Goal: Find specific page/section: Find specific page/section

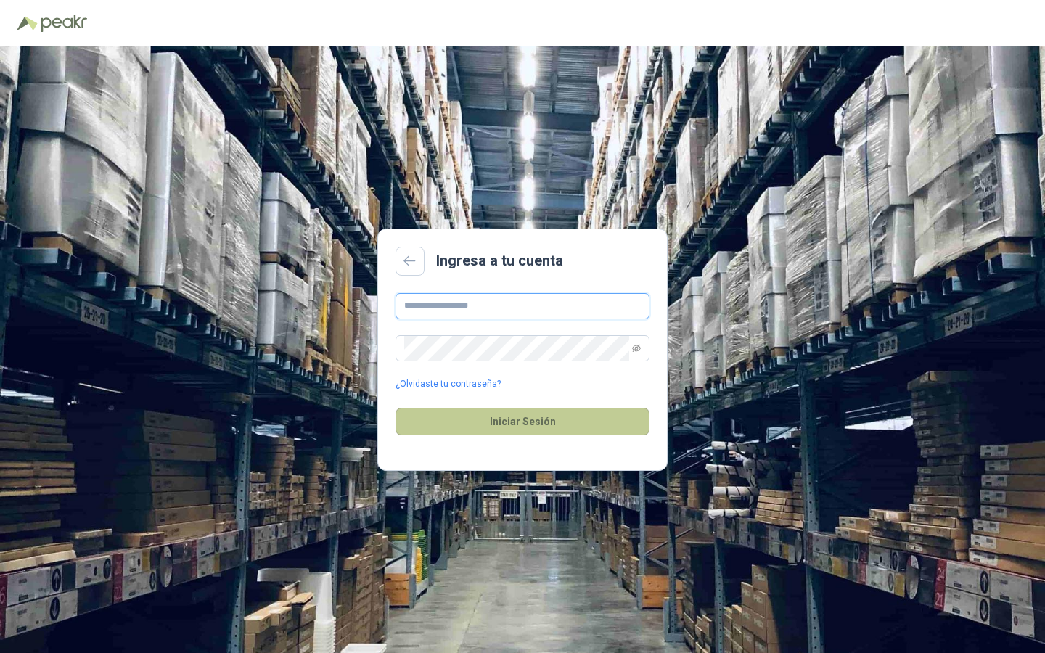
type input "**********"
click at [500, 428] on button "Iniciar Sesión" at bounding box center [523, 422] width 254 height 28
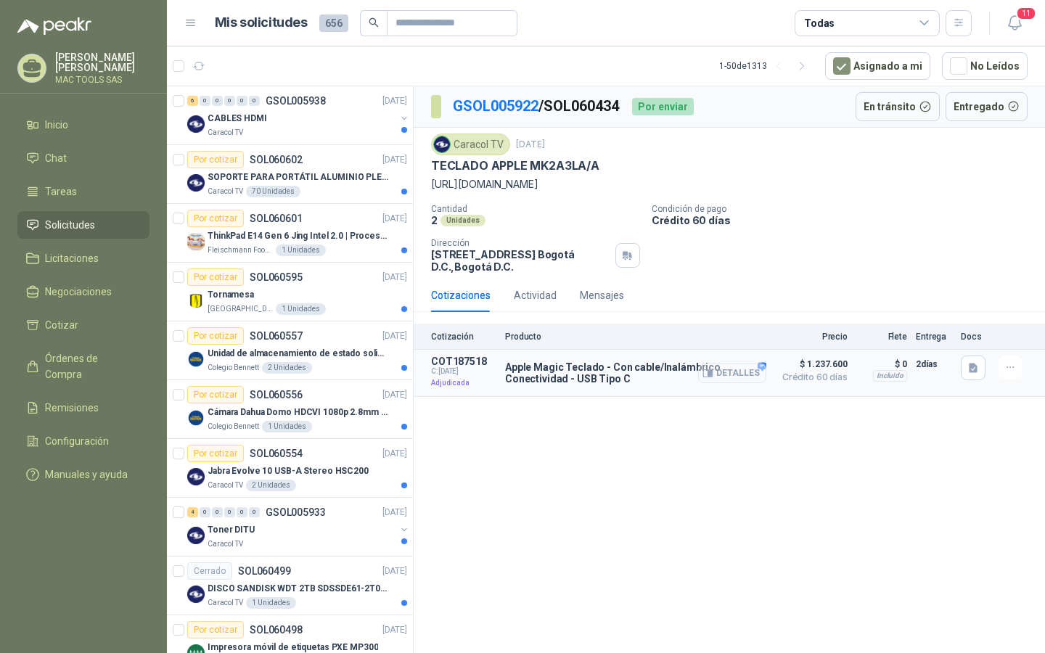
click at [724, 383] on button "Detalles" at bounding box center [732, 374] width 68 height 20
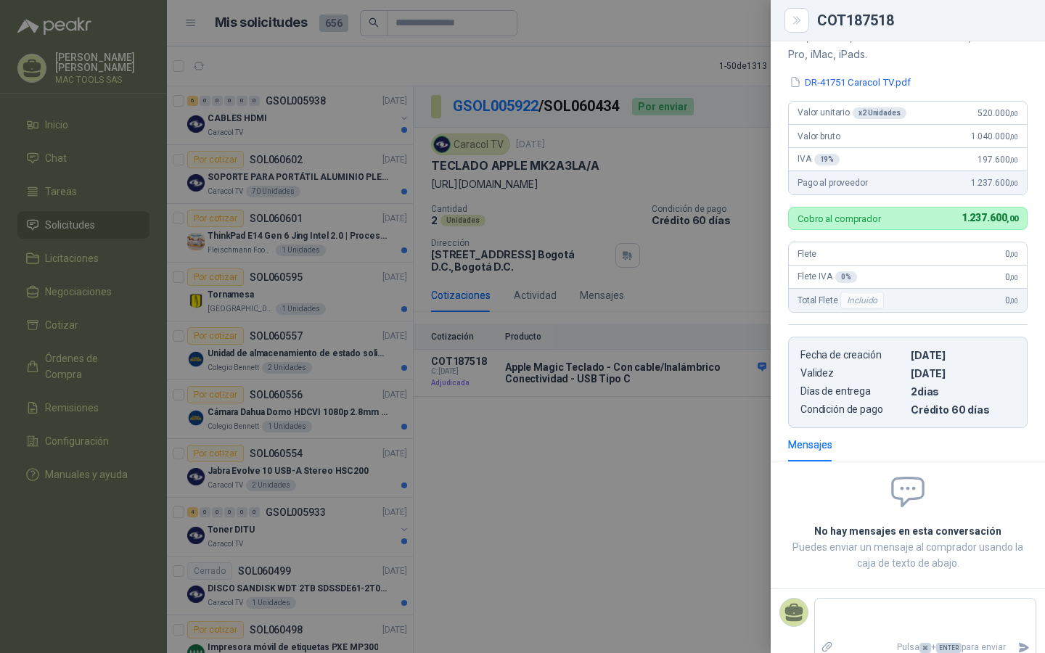
scroll to position [227, 0]
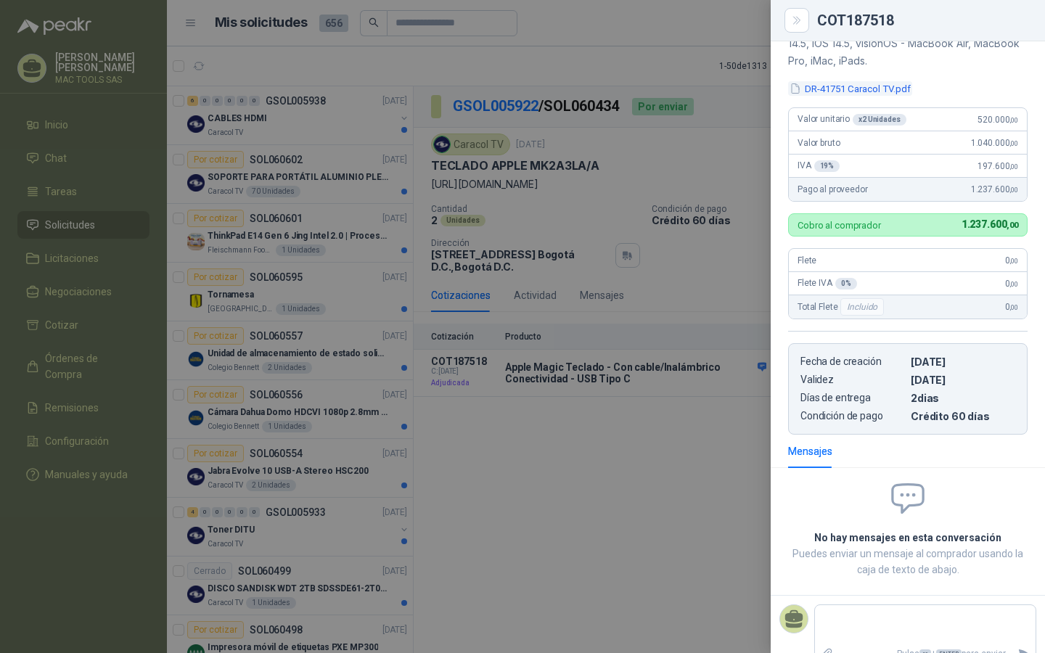
click at [809, 89] on button "DR-41751 Caracol TV.pdf" at bounding box center [850, 88] width 124 height 15
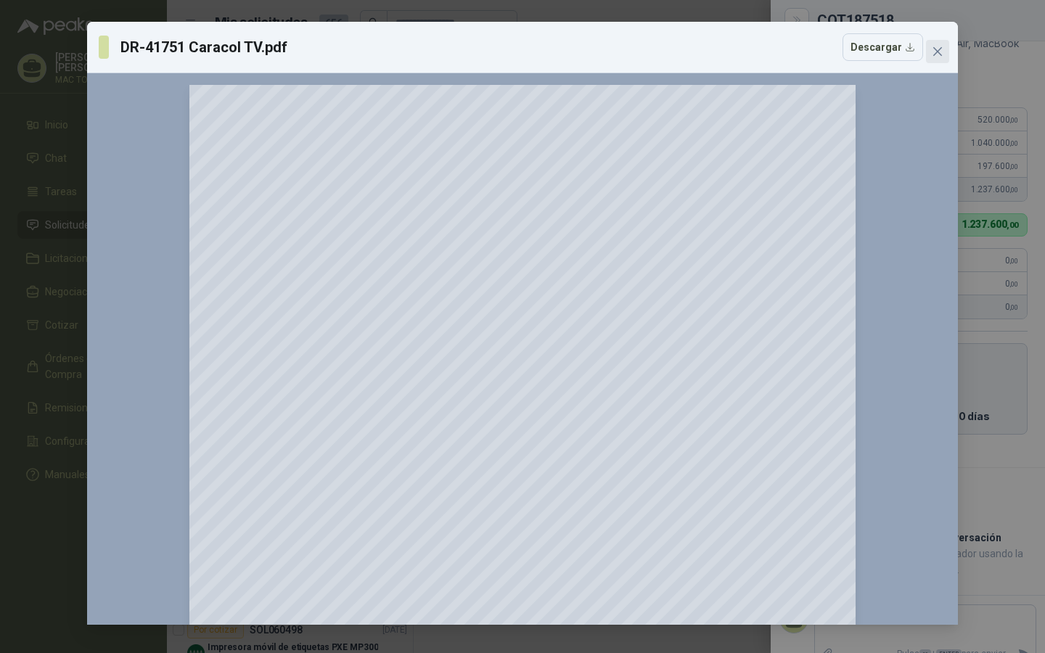
click at [935, 44] on button "Close" at bounding box center [937, 51] width 23 height 23
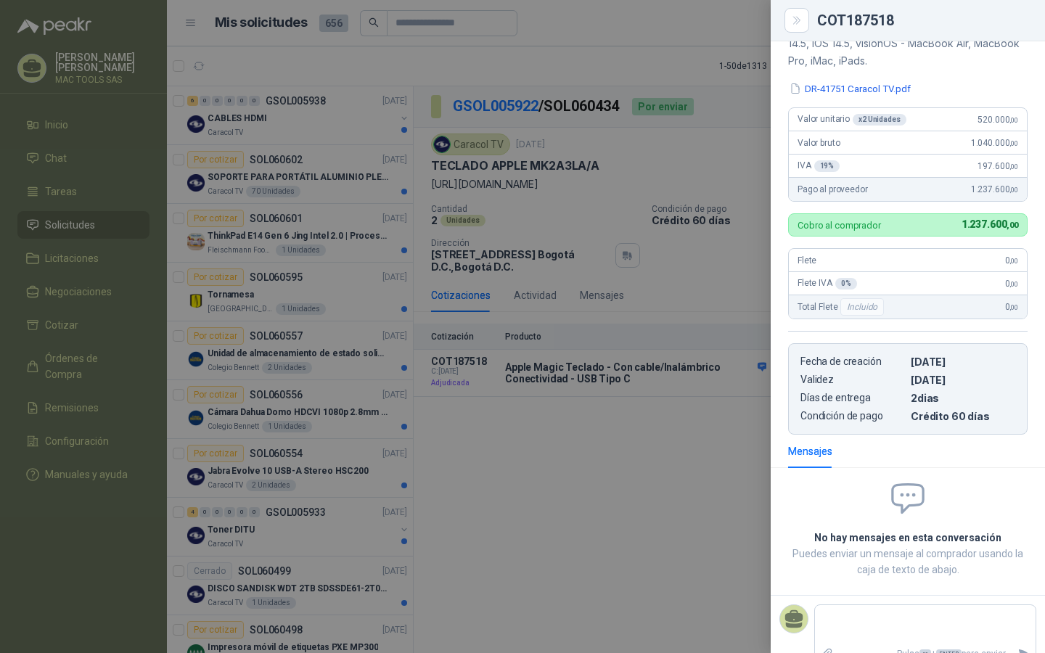
click at [603, 490] on div at bounding box center [522, 326] width 1045 height 653
